Goal: Transaction & Acquisition: Purchase product/service

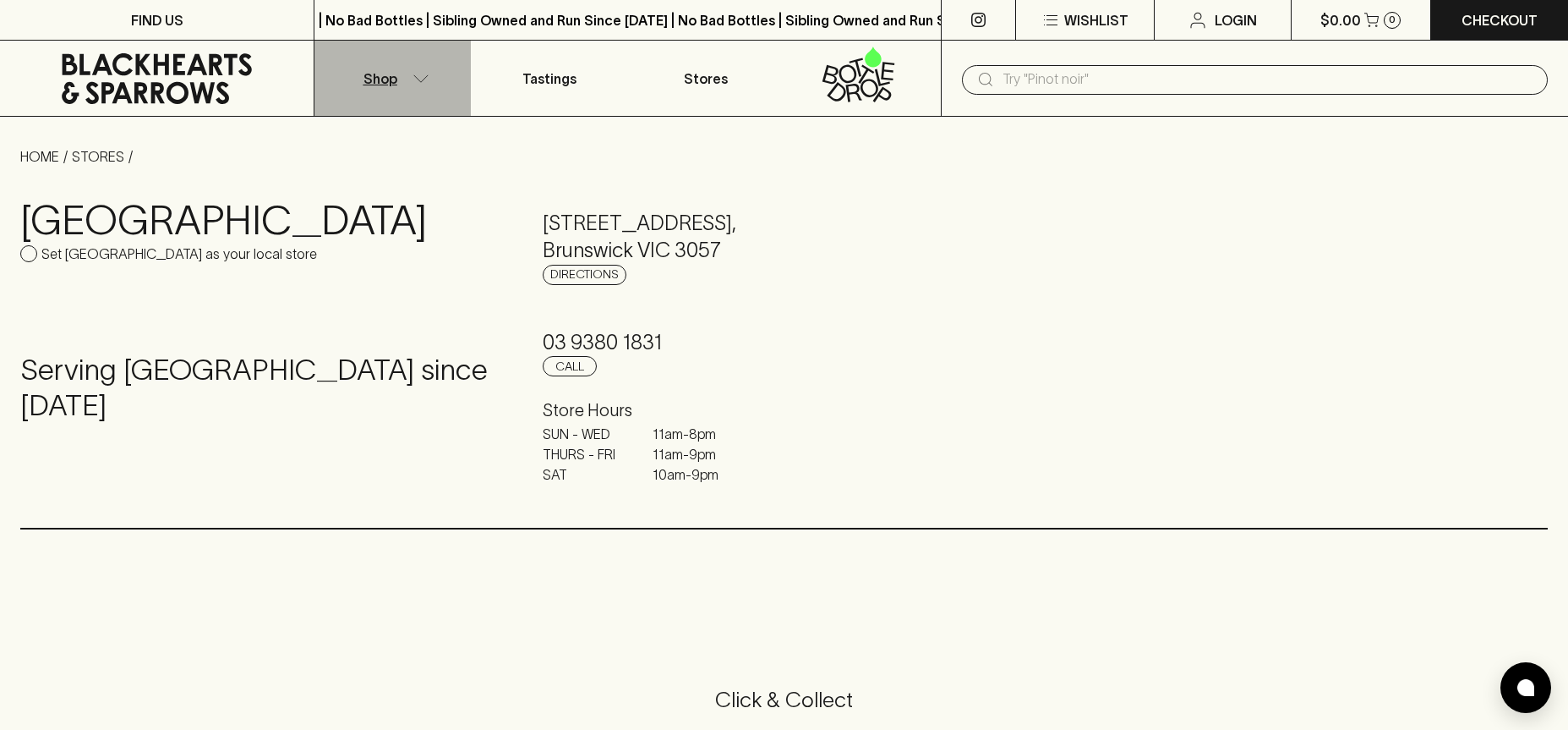
click at [395, 79] on p "Shop" at bounding box center [380, 79] width 34 height 20
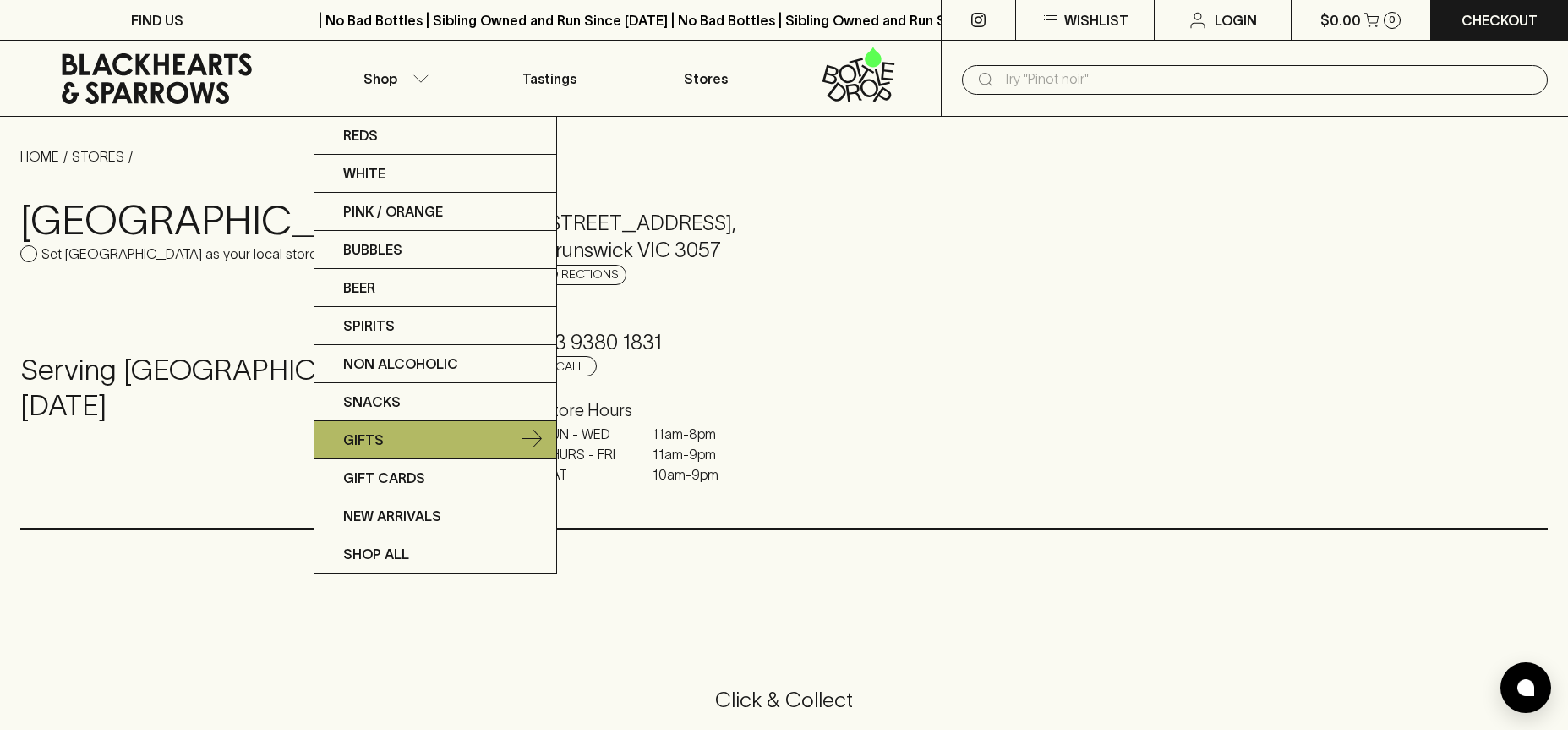
click at [398, 434] on link "Gifts" at bounding box center [435, 440] width 241 height 38
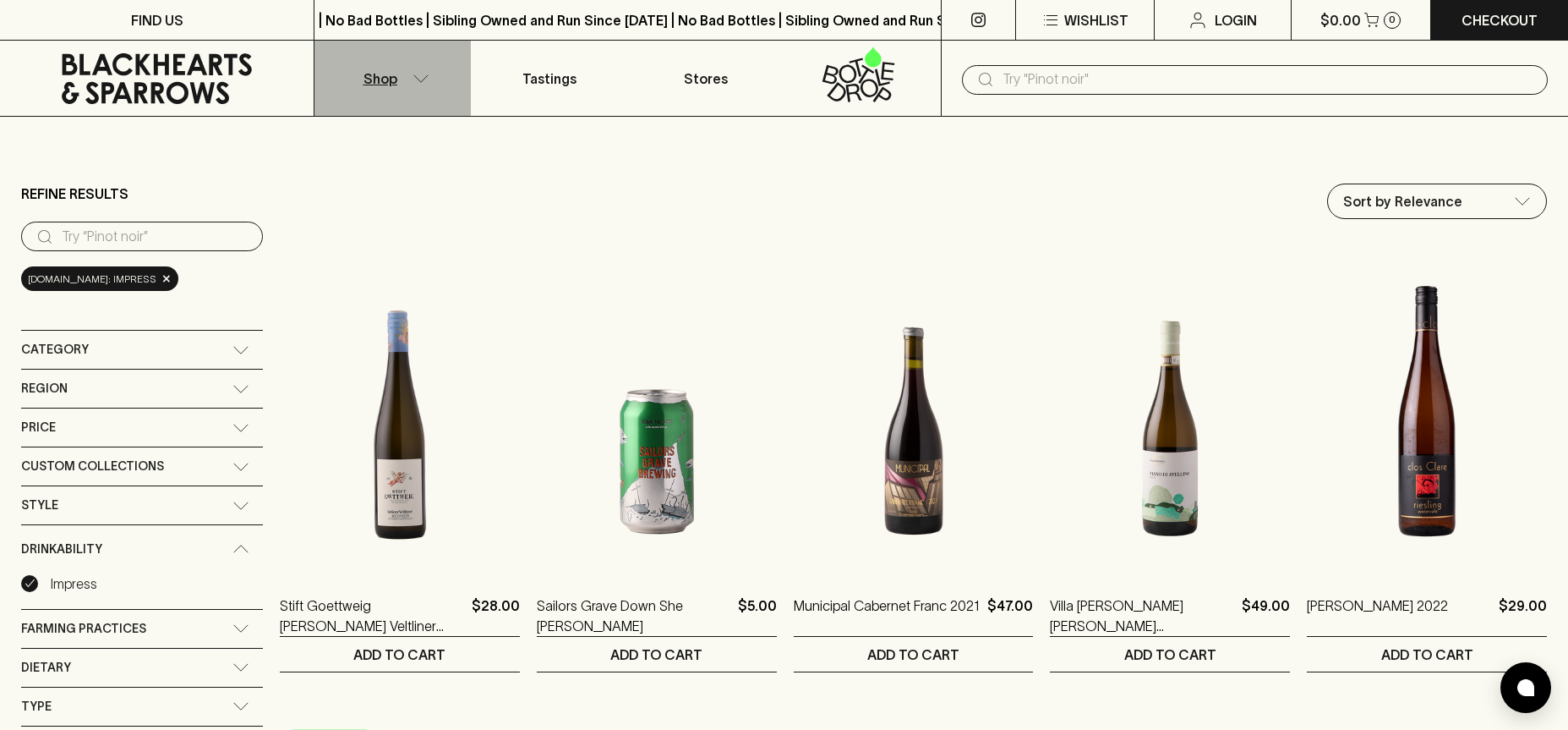
click at [412, 76] on icon "button" at bounding box center [420, 78] width 17 height 8
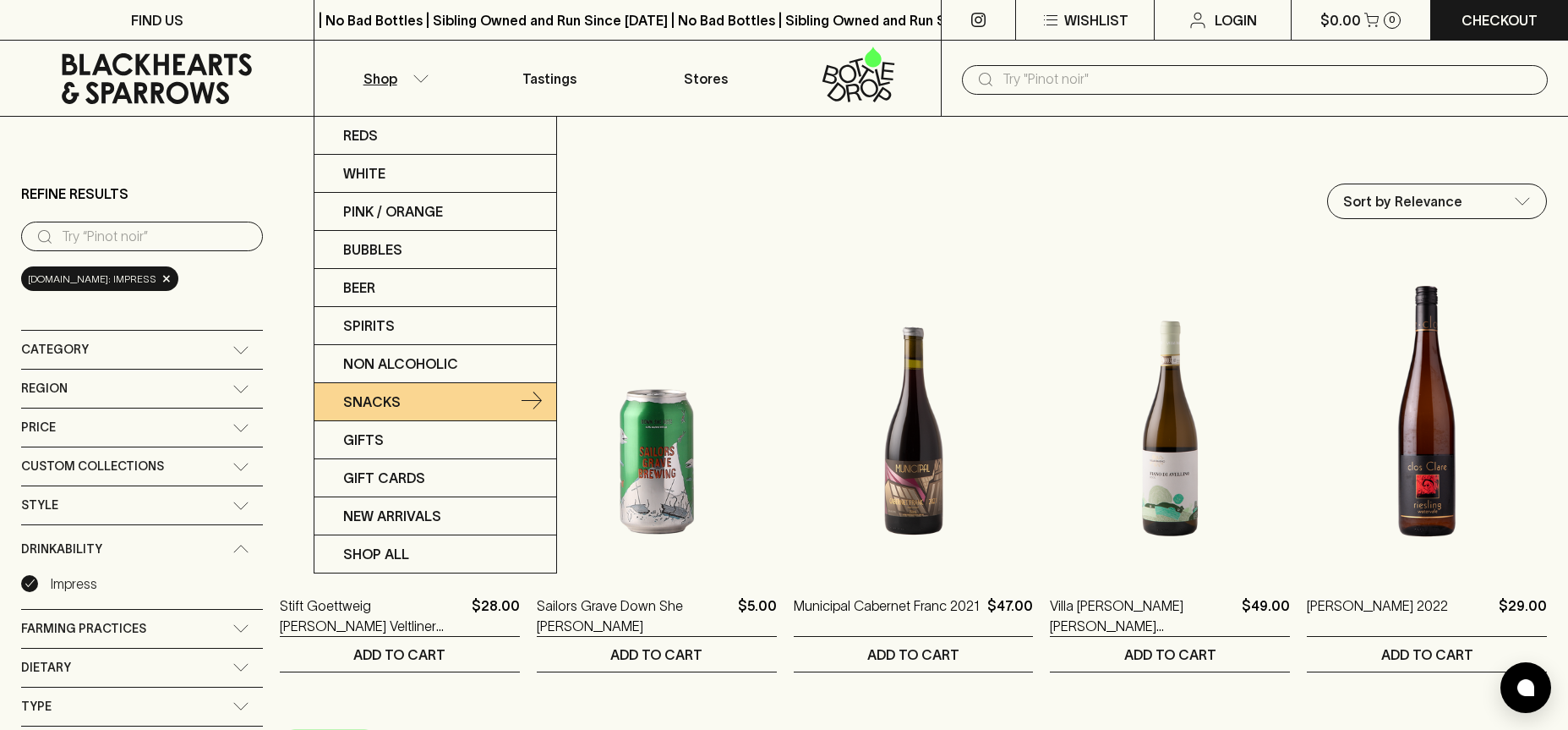
click at [400, 402] on link "Snacks" at bounding box center [435, 401] width 241 height 38
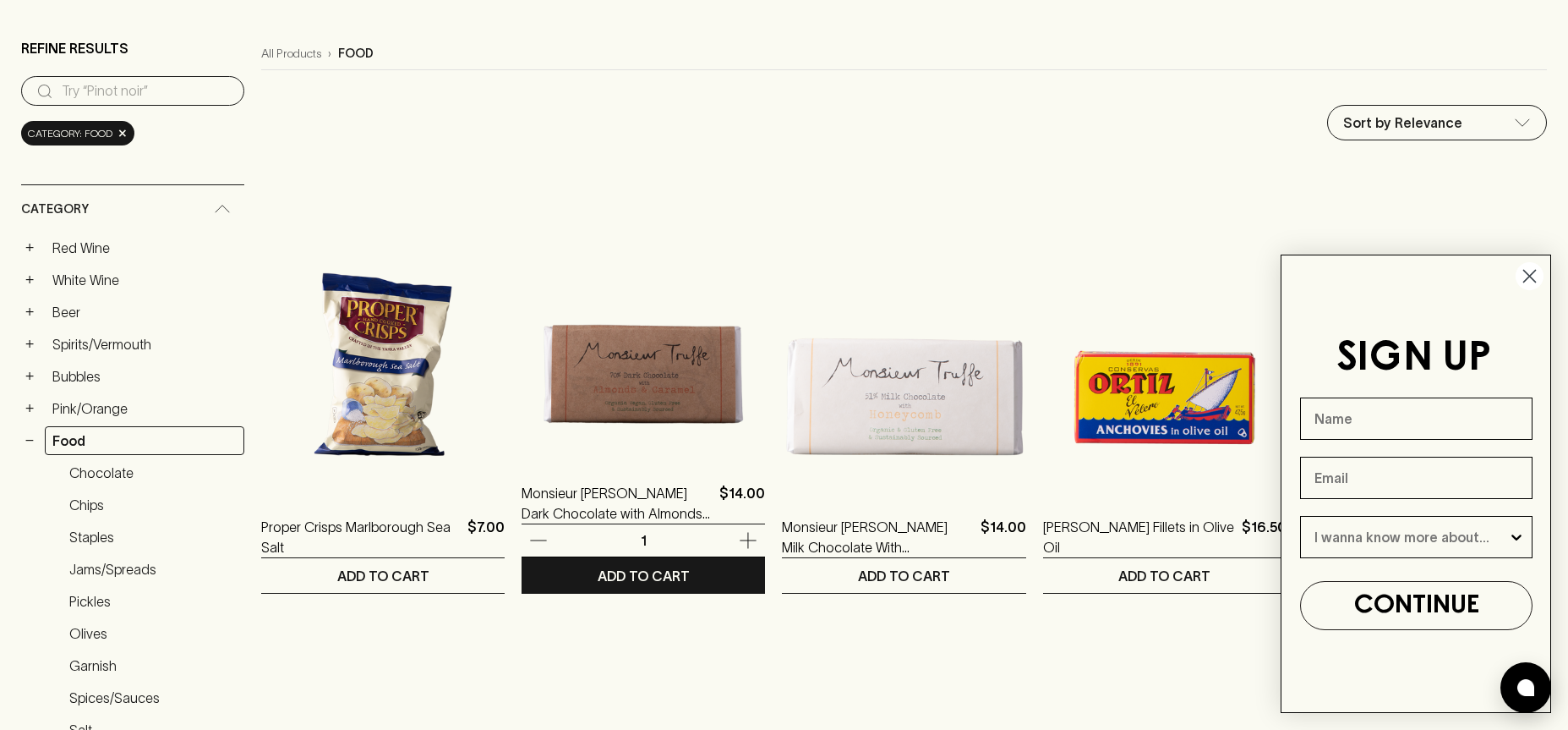
scroll to position [149, 0]
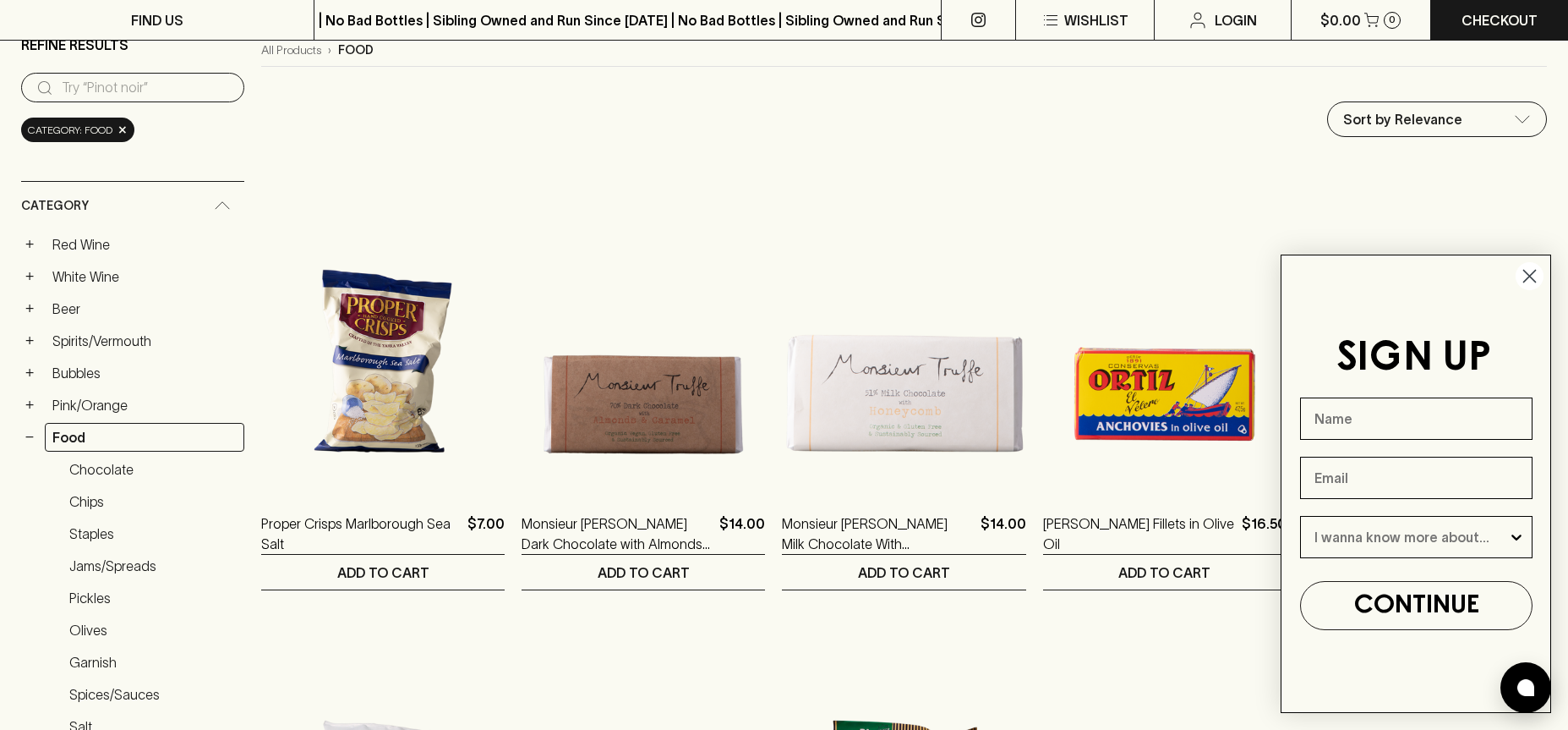
click at [1531, 275] on circle "Close dialog" at bounding box center [1529, 275] width 28 height 28
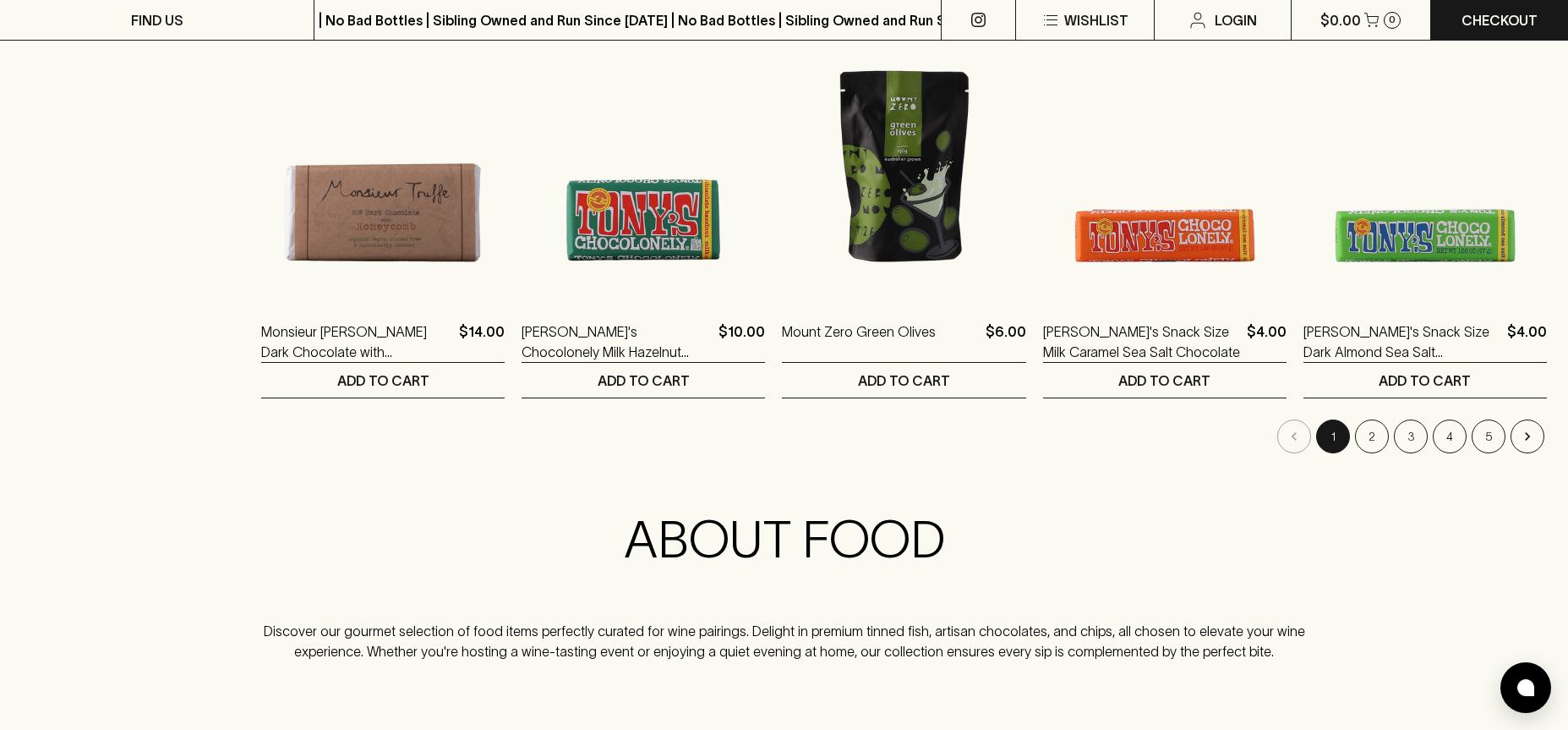
scroll to position [1689, 0]
click at [1384, 440] on button "2" at bounding box center [1372, 435] width 34 height 34
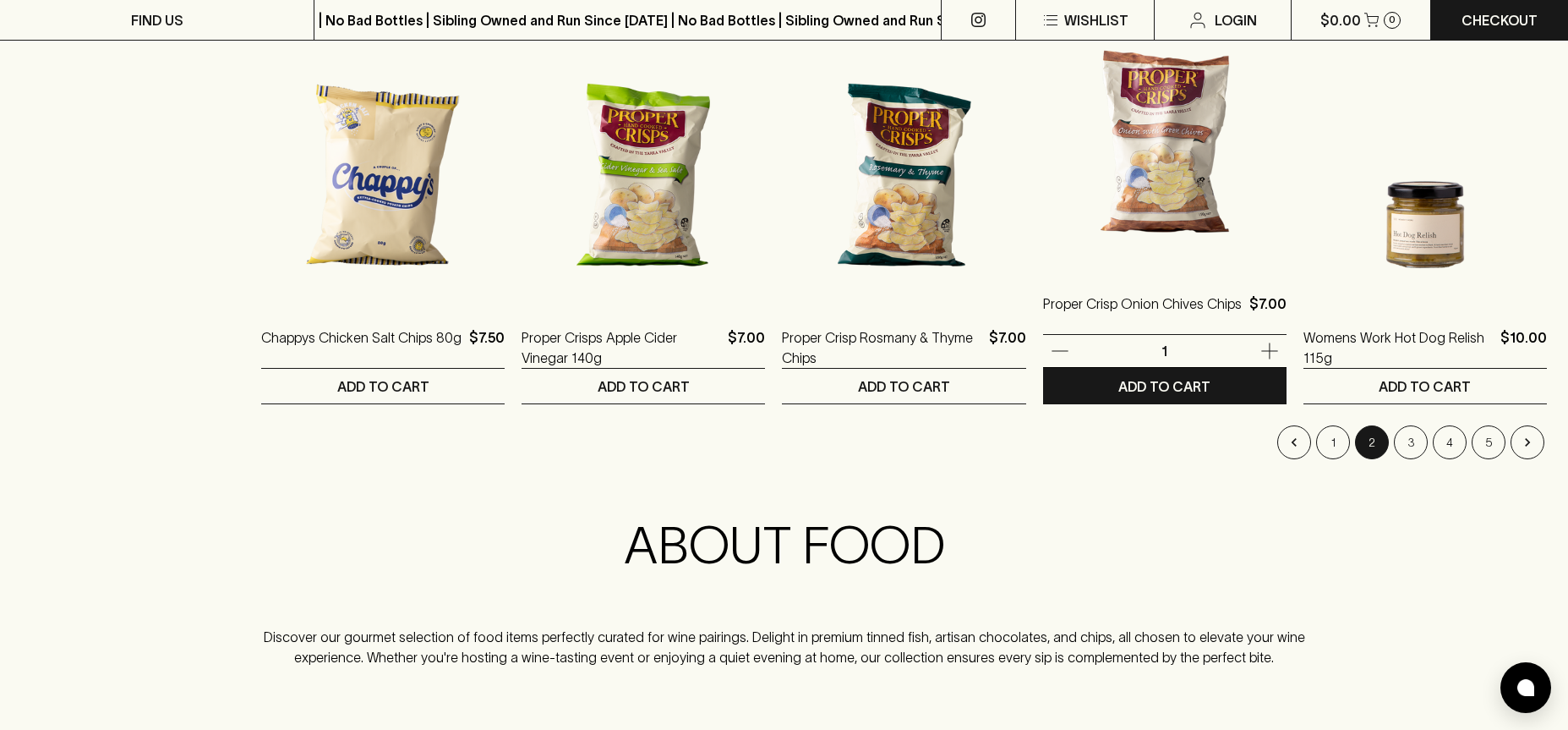
scroll to position [1685, 0]
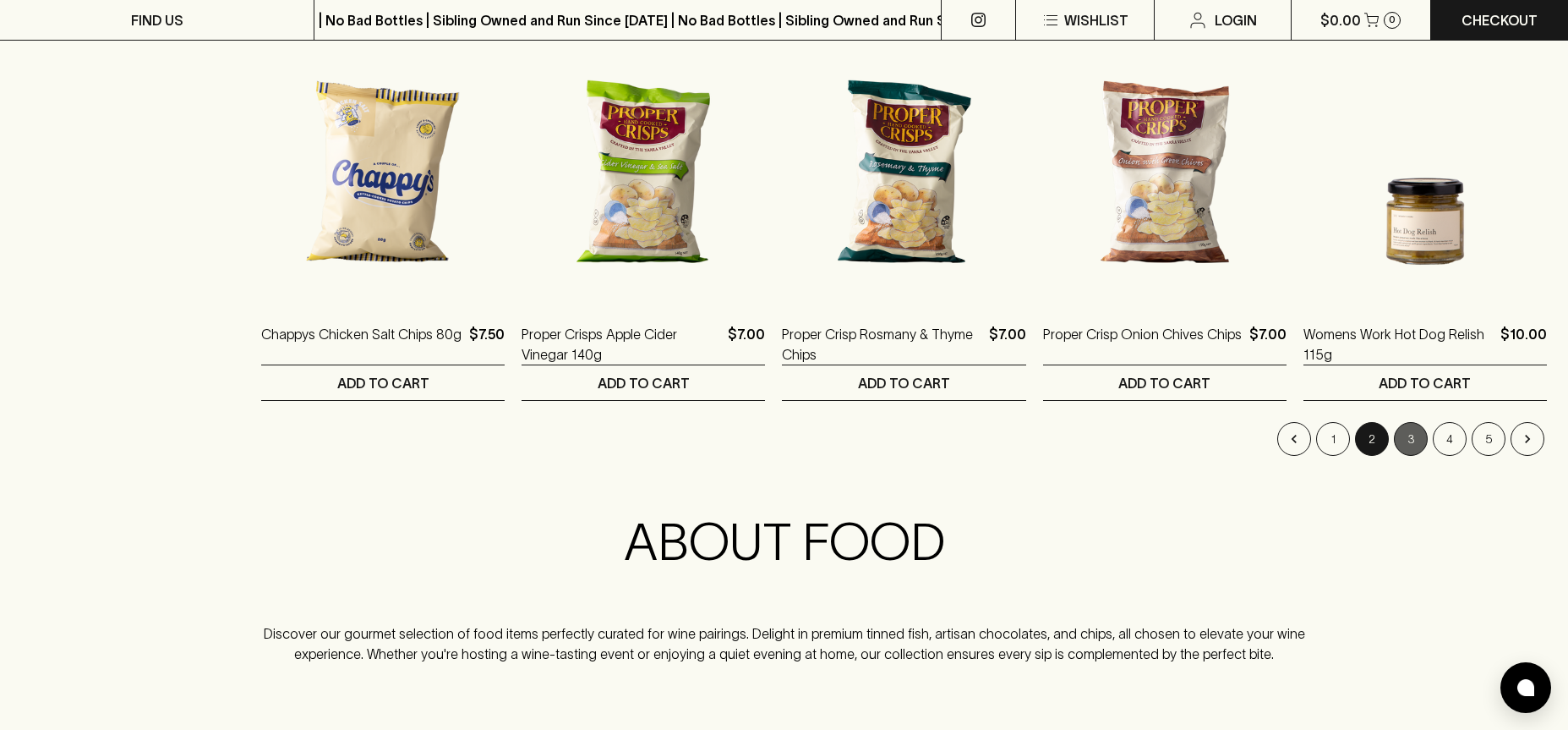
click at [1417, 444] on button "3" at bounding box center [1410, 439] width 34 height 34
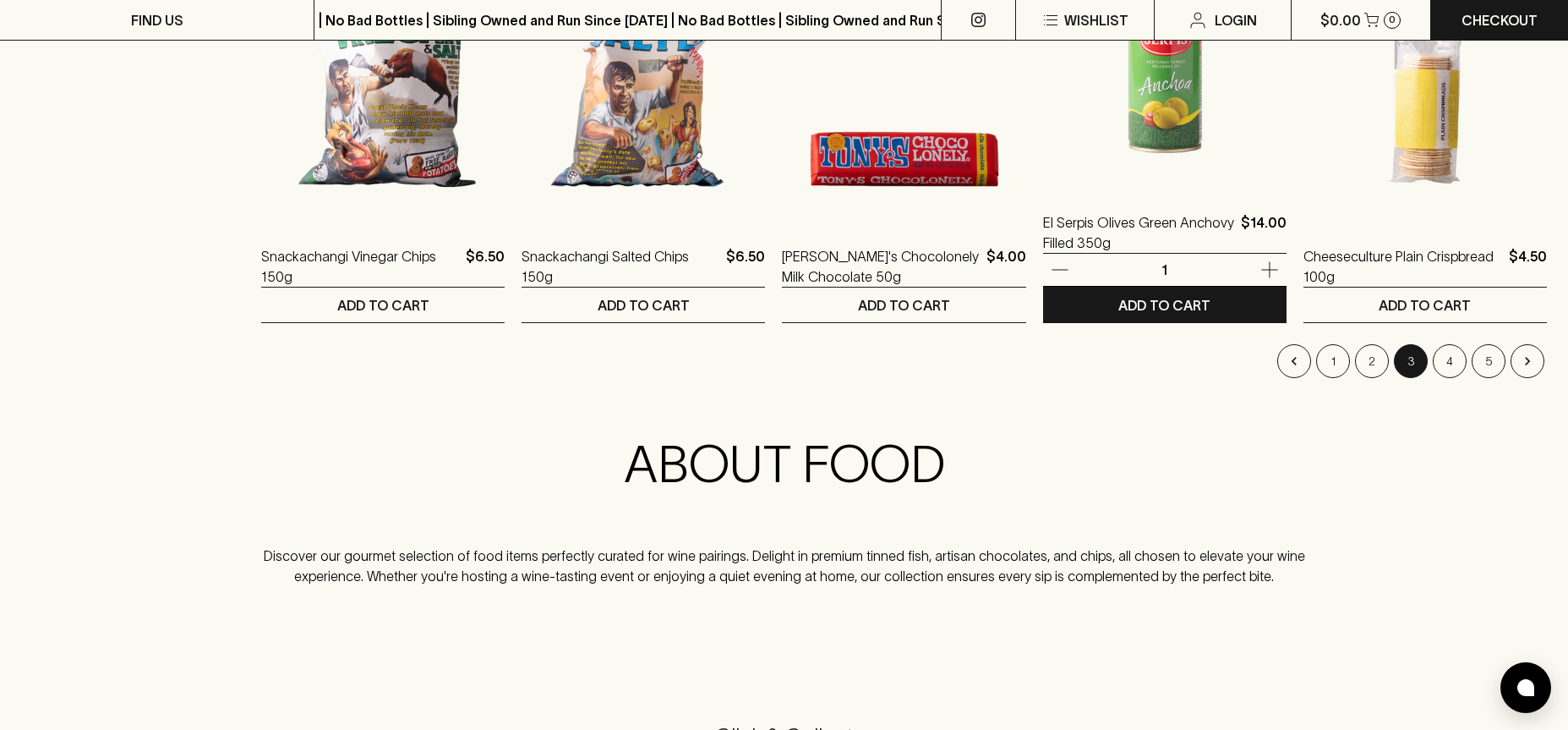
scroll to position [1771, 0]
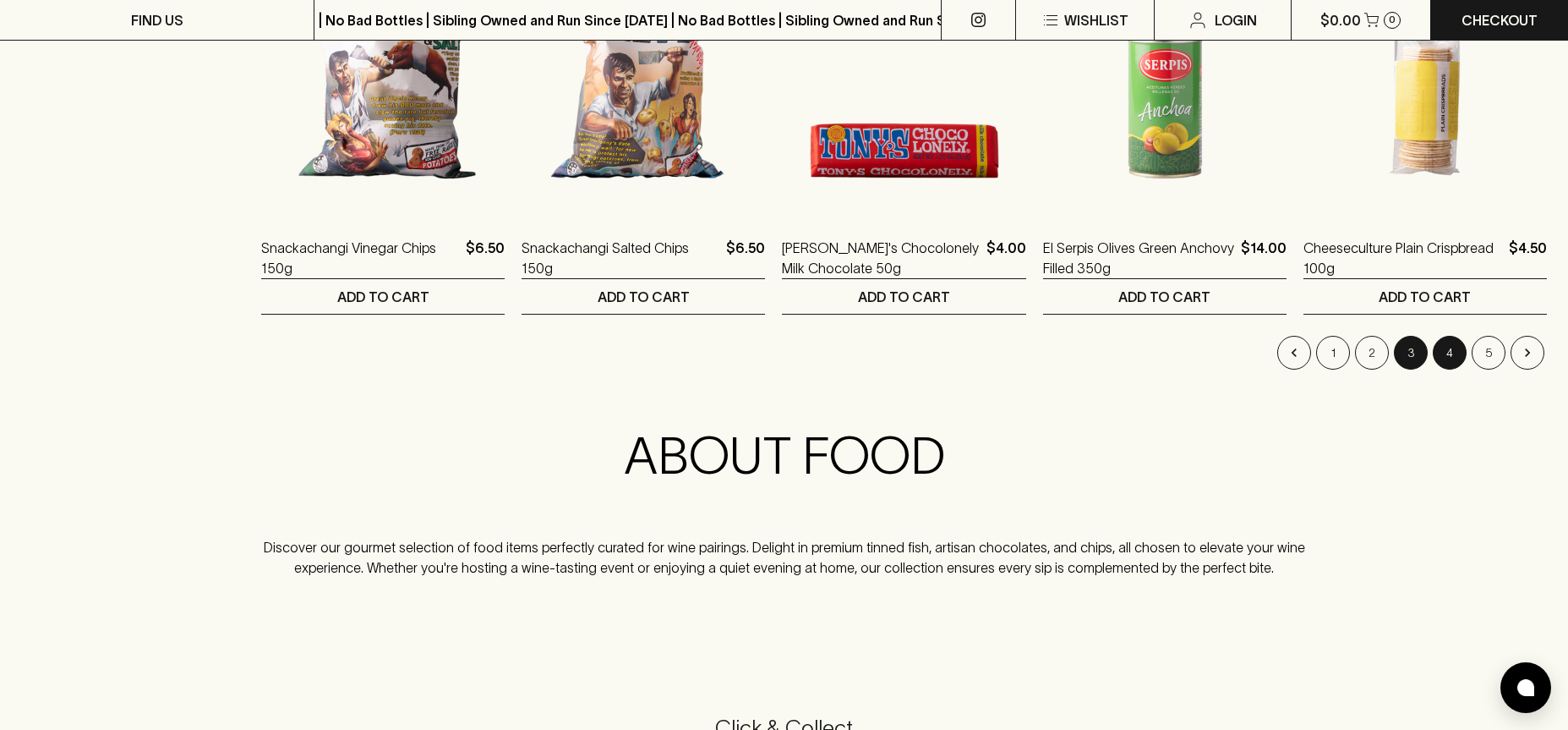
click at [1444, 347] on button "4" at bounding box center [1450, 353] width 34 height 34
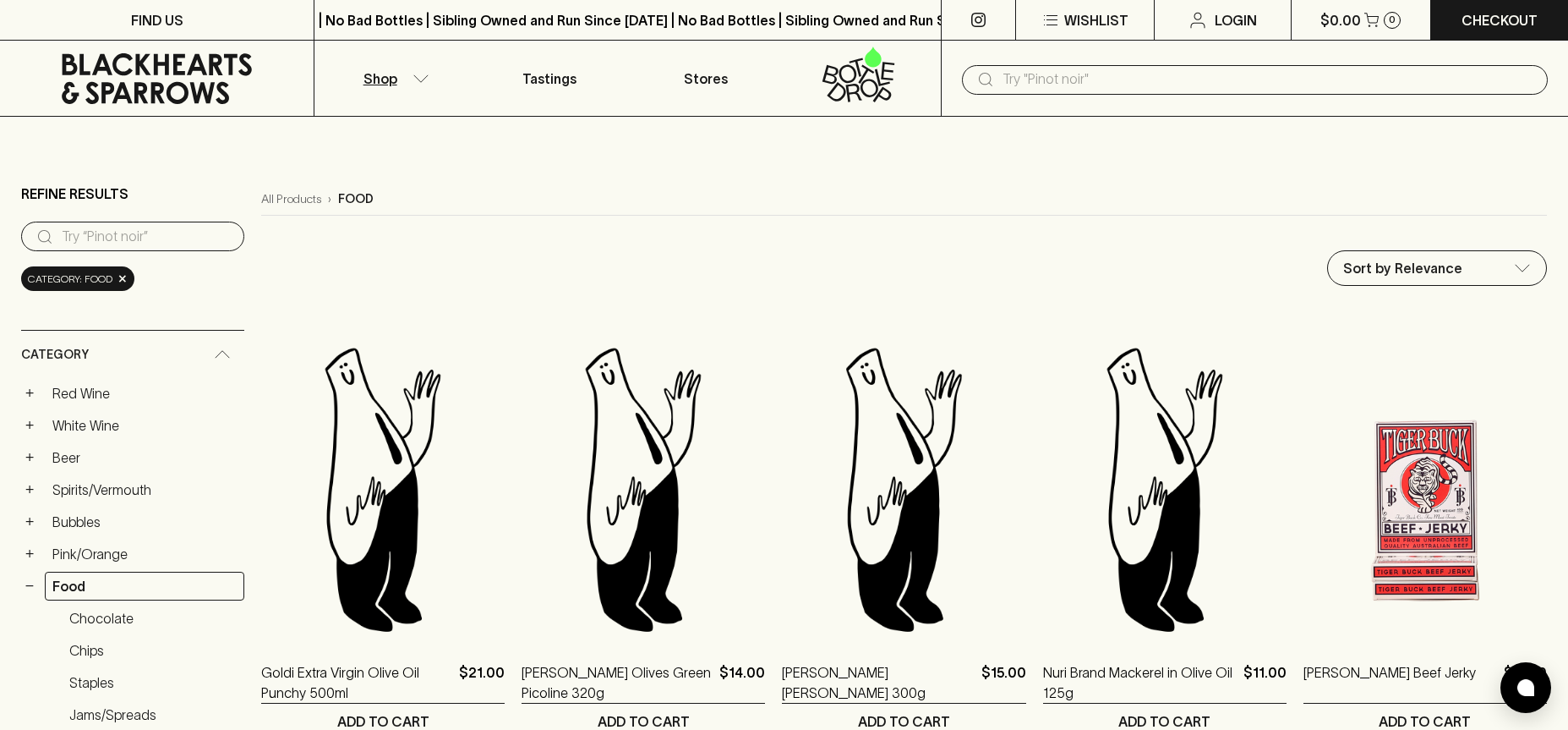
click at [160, 76] on icon at bounding box center [157, 78] width 288 height 51
